Goal: Information Seeking & Learning: Stay updated

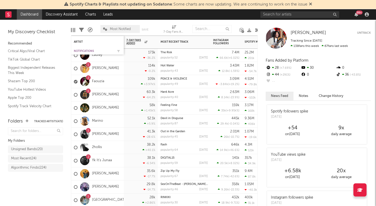
click at [83, 50] on div "Notifications" at bounding box center [93, 50] width 39 height 3
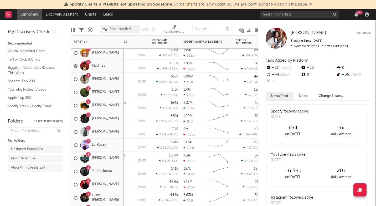
click at [118, 136] on div "2 [PERSON_NAME]" at bounding box center [96, 131] width 45 height 15
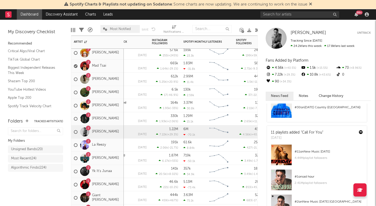
scroll to position [310, 0]
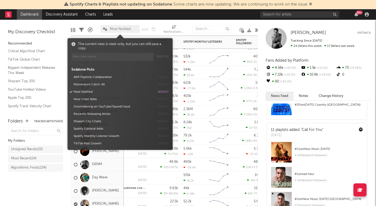
click at [120, 30] on span "Most Notified" at bounding box center [120, 28] width 21 height 3
click at [94, 86] on button "Momentum Catch-All" at bounding box center [113, 84] width 83 height 7
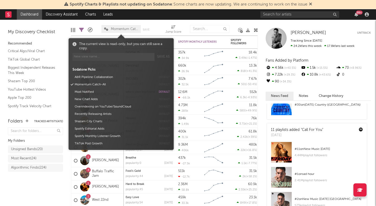
click at [37, 194] on div "Folders Tracked Artists ( 472 ) My Folders Unsigned Bands ( 20 ) Most Recent ( …" at bounding box center [35, 159] width 71 height 93
